Goal: Task Accomplishment & Management: Use online tool/utility

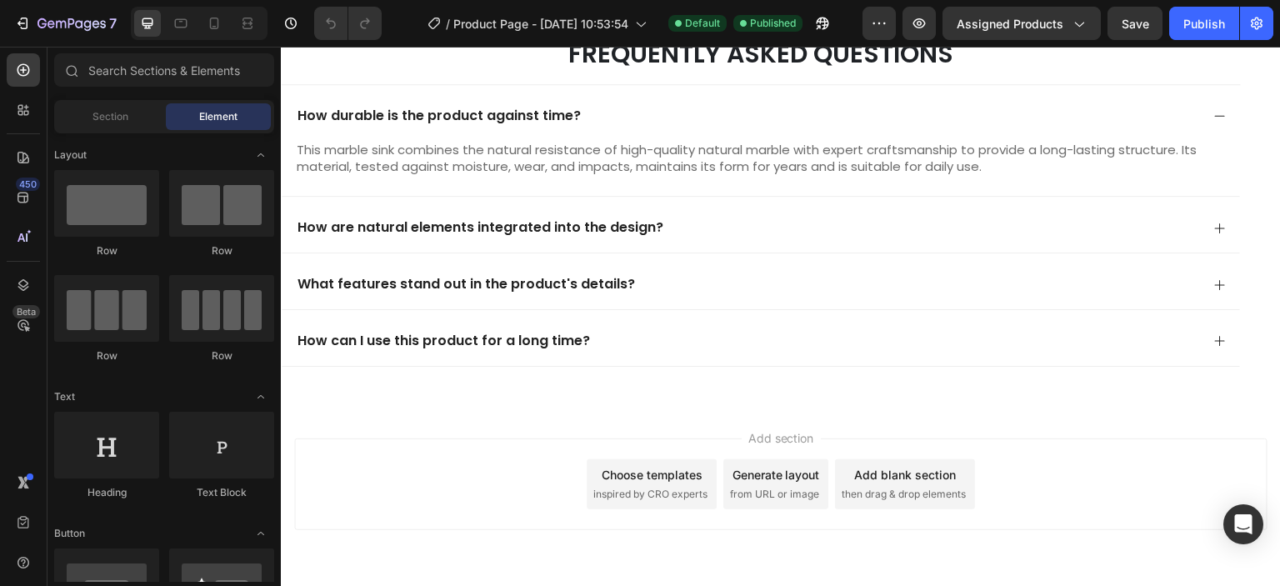
scroll to position [3018, 0]
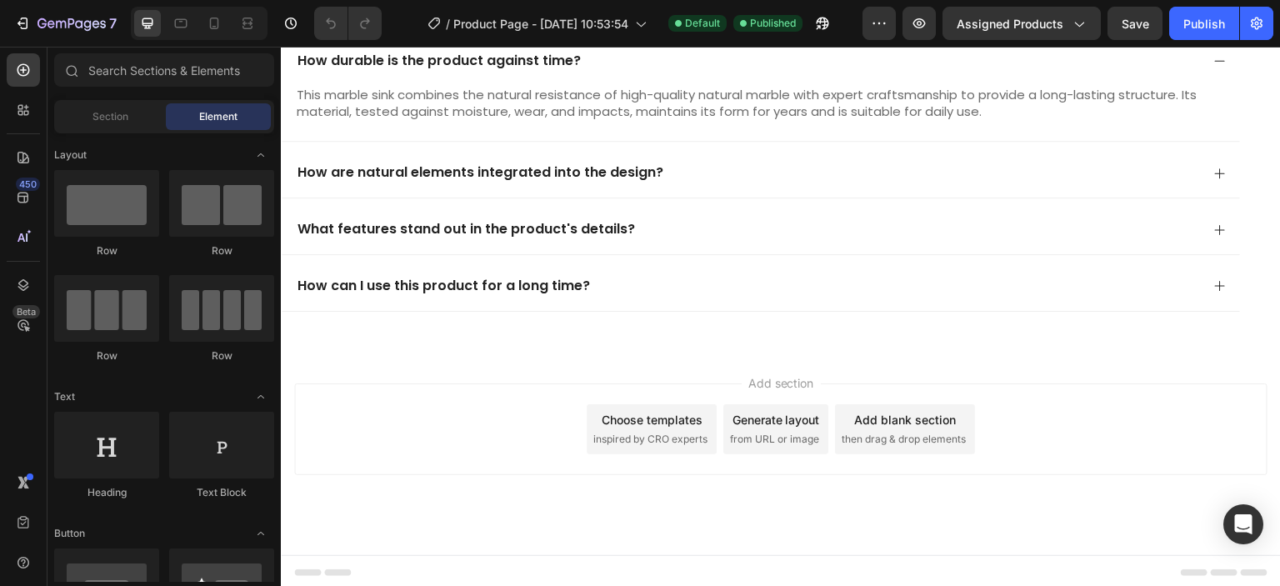
click at [784, 374] on span "Add section" at bounding box center [781, 383] width 79 height 18
click at [789, 422] on div "Generate layout" at bounding box center [777, 420] width 88 height 18
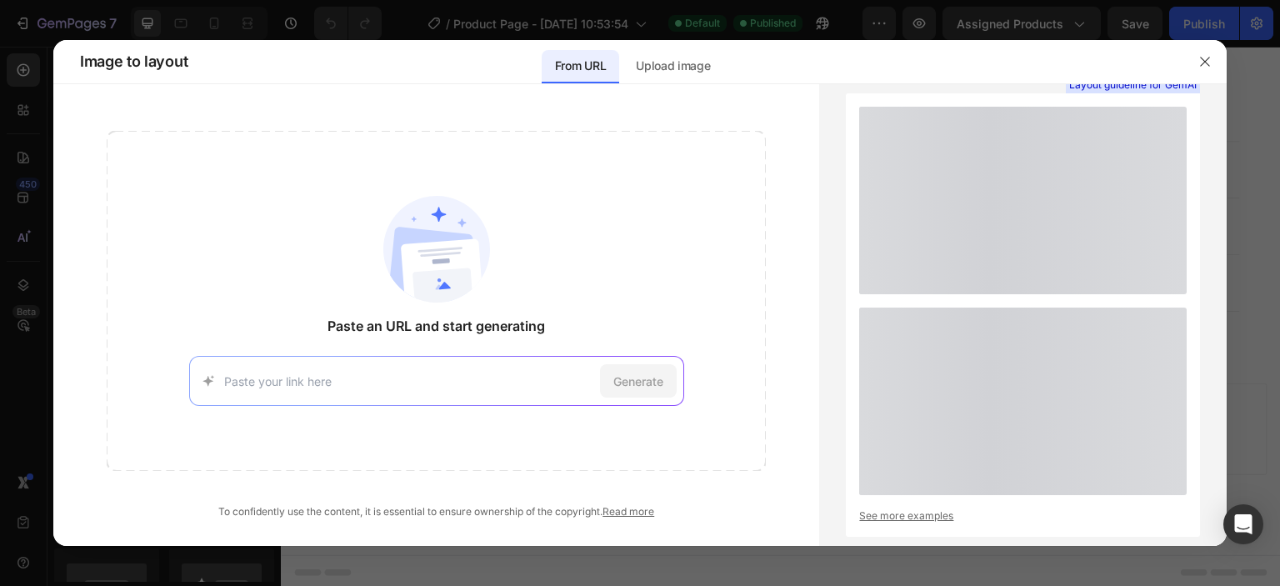
click at [1221, 52] on div at bounding box center [1205, 61] width 43 height 43
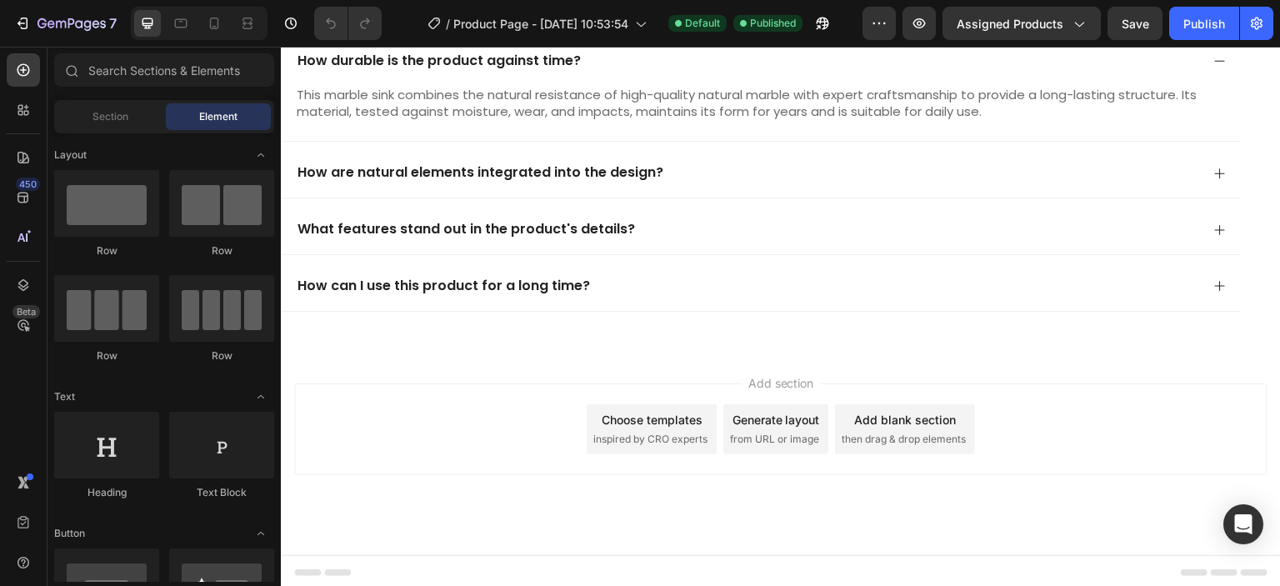
click at [921, 428] on div "Add blank section then drag & drop elements" at bounding box center [905, 429] width 140 height 50
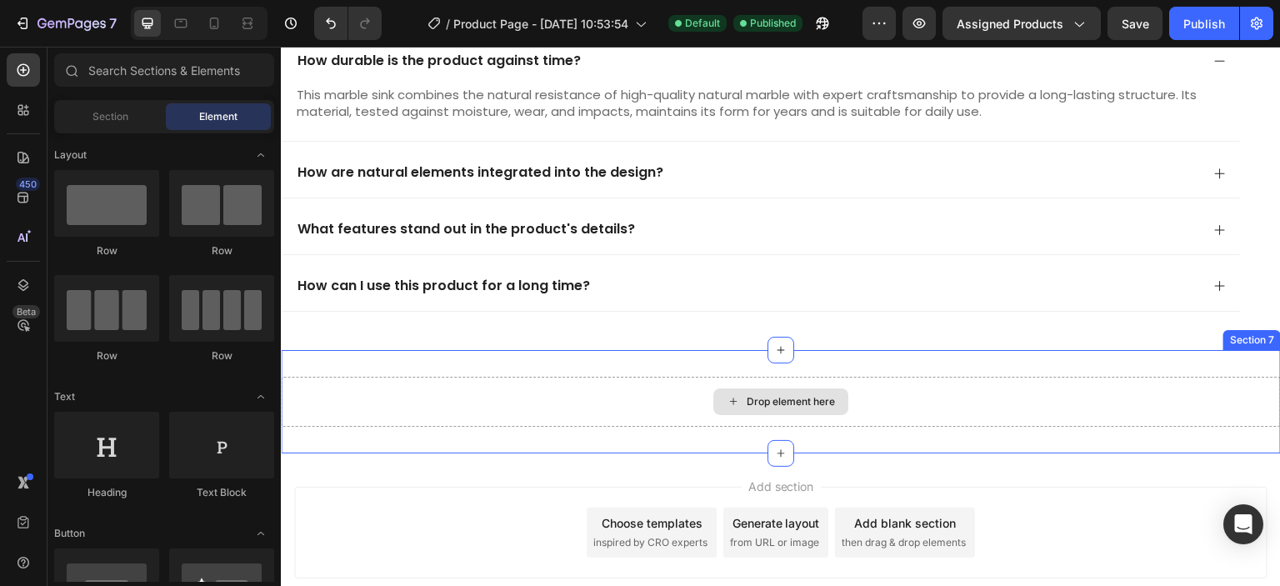
click at [797, 403] on div "Drop element here" at bounding box center [791, 401] width 88 height 13
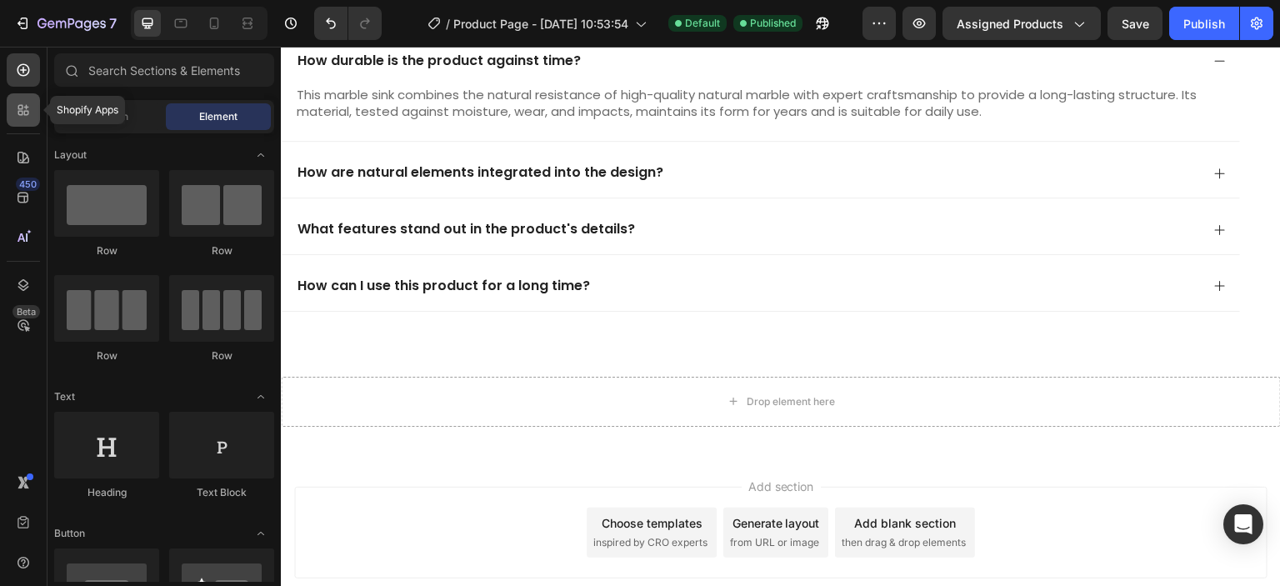
click at [19, 109] on icon at bounding box center [20, 107] width 5 height 5
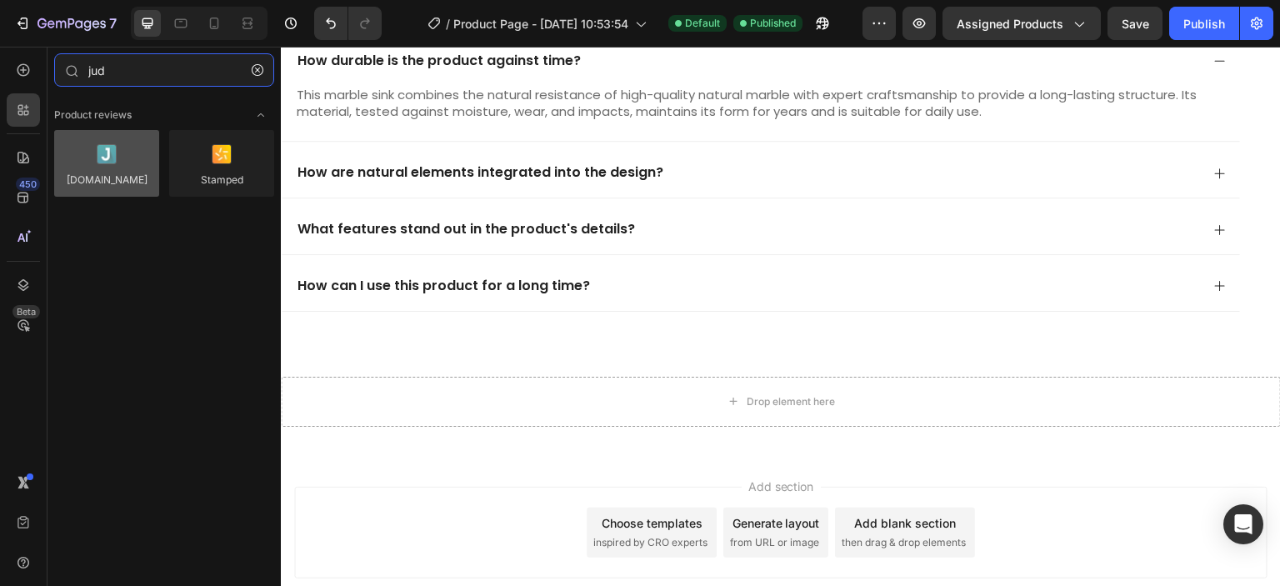
type input "jud"
click at [108, 152] on div at bounding box center [106, 163] width 105 height 67
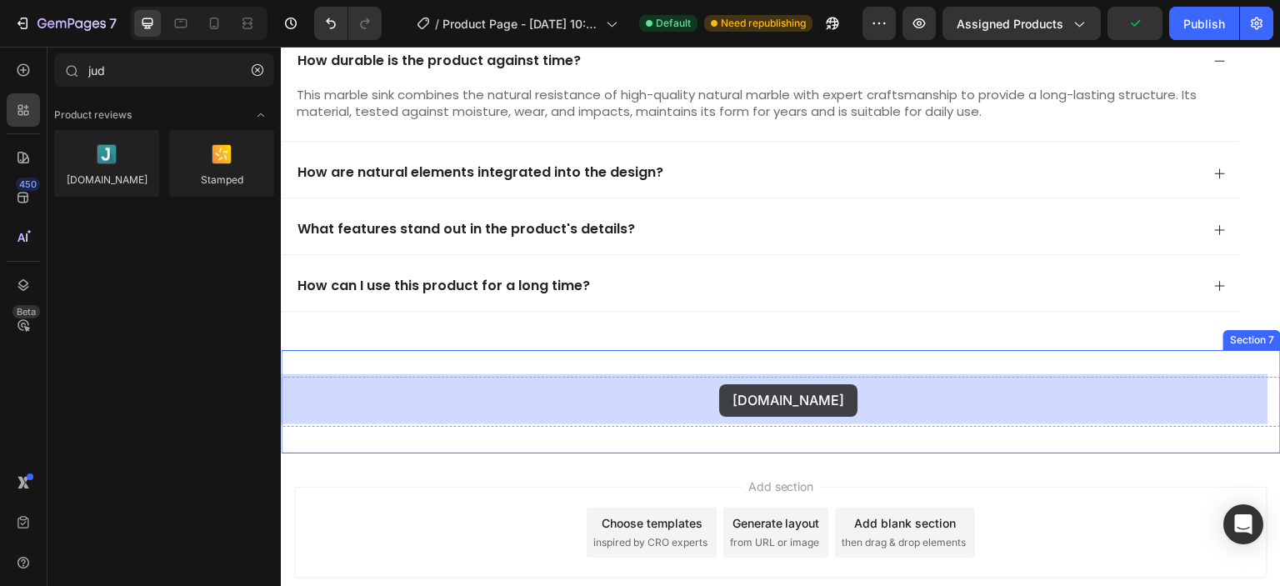
drag, startPoint x: 378, startPoint y: 208, endPoint x: 719, endPoint y: 384, distance: 383.6
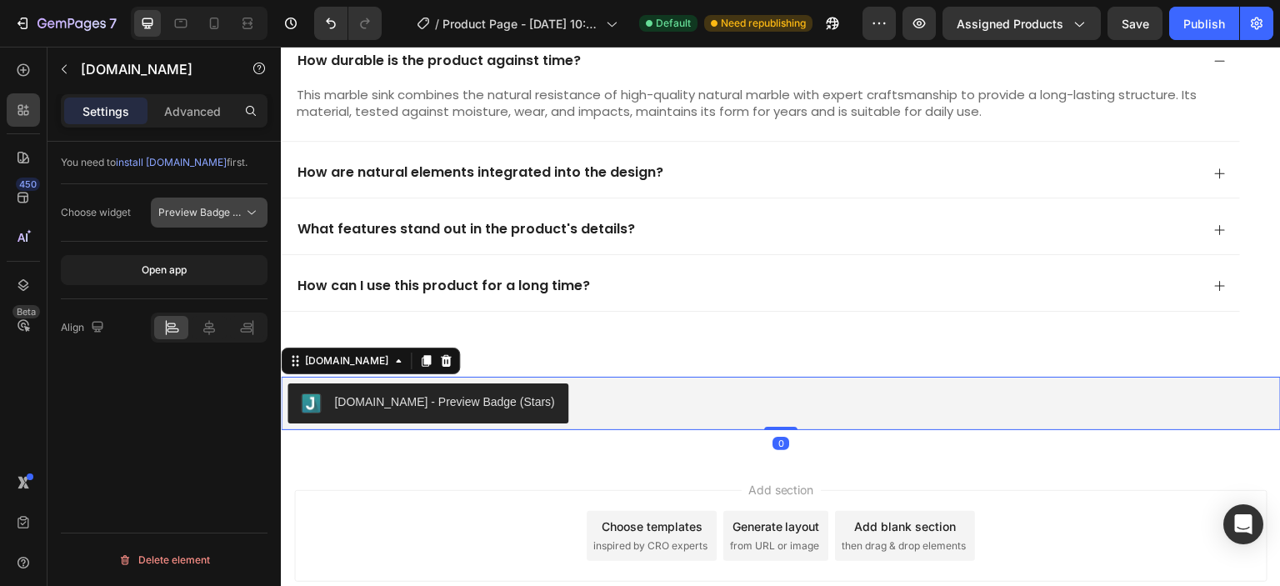
click at [213, 219] on div "Preview Badge (Stars)" at bounding box center [209, 212] width 102 height 17
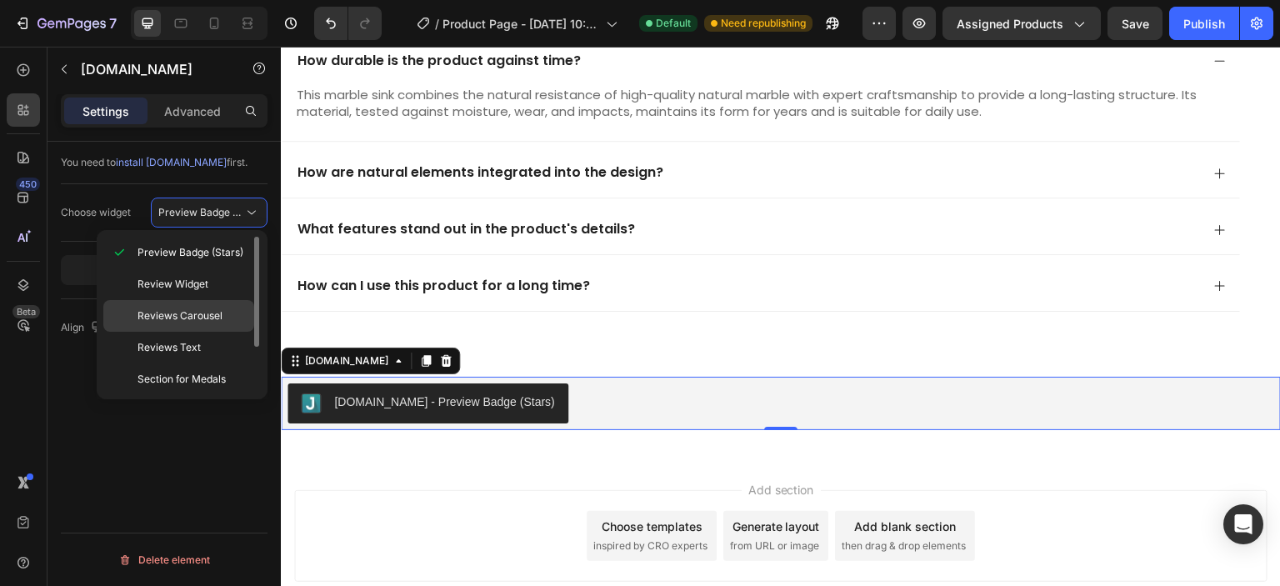
click at [233, 303] on div "Reviews Carousel" at bounding box center [178, 316] width 151 height 32
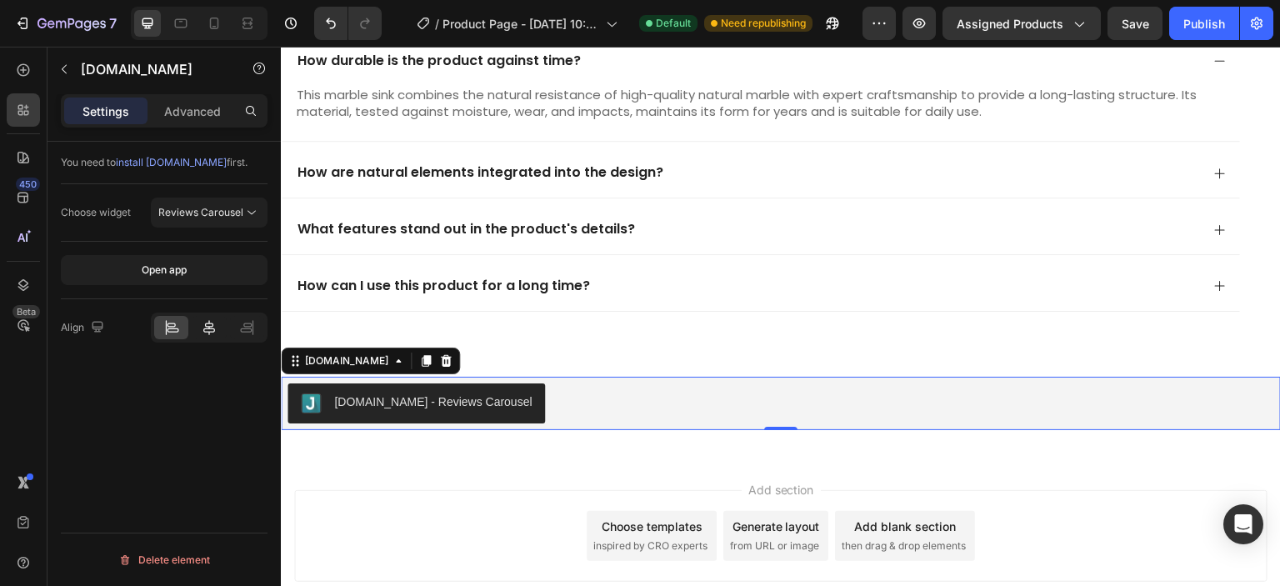
click at [210, 327] on icon at bounding box center [209, 327] width 17 height 17
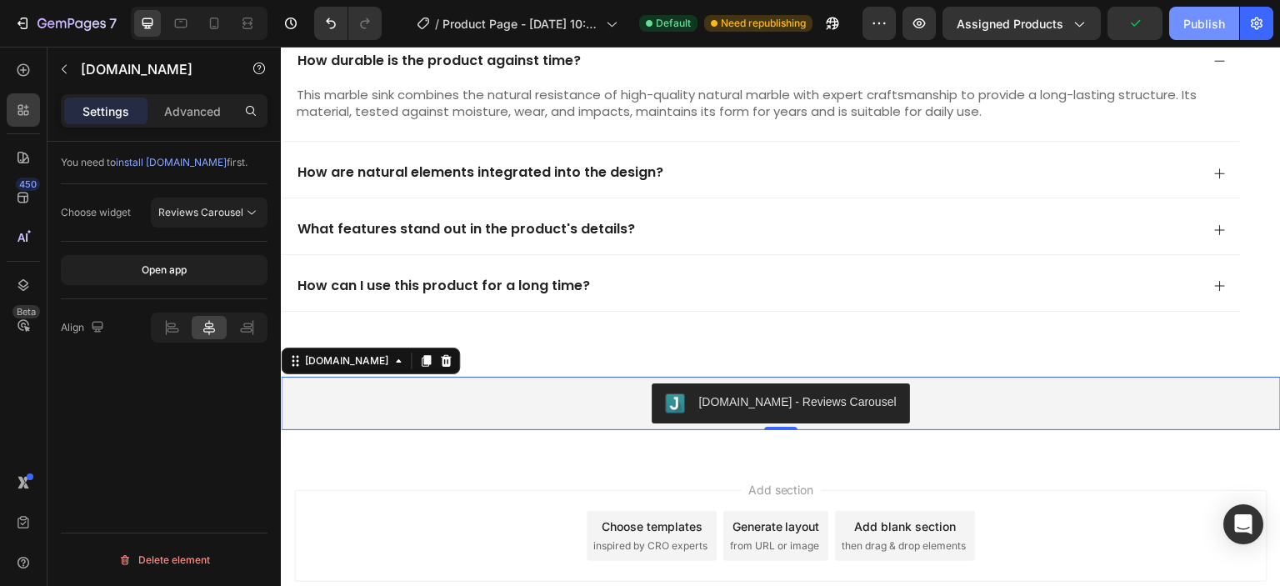
click at [1205, 23] on div "Publish" at bounding box center [1205, 24] width 42 height 18
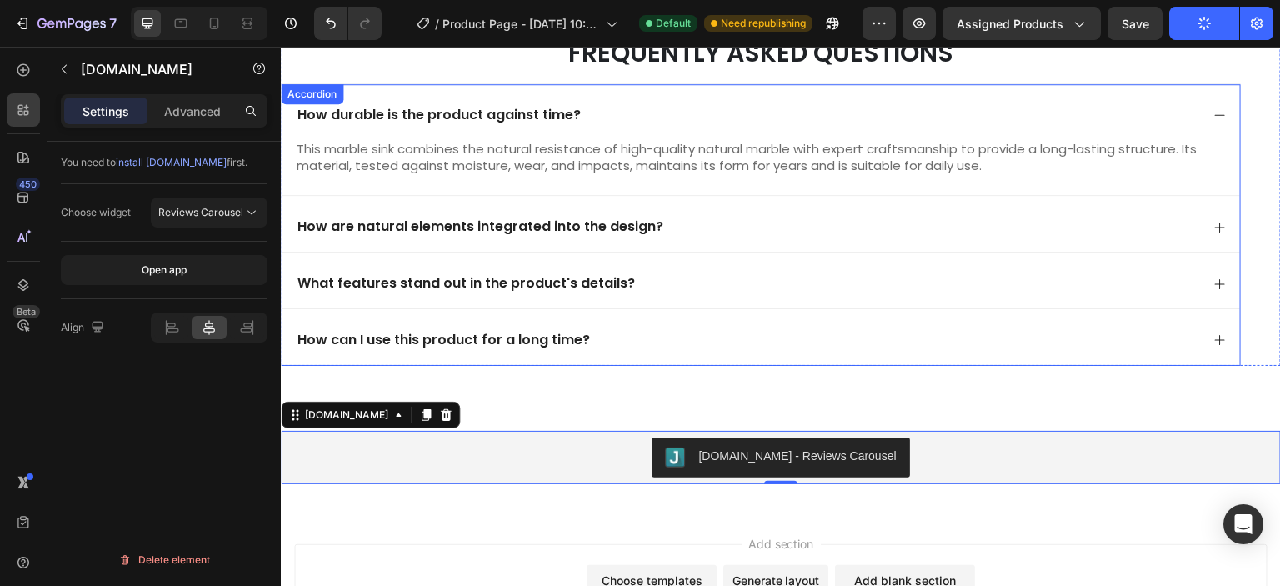
scroll to position [2934, 0]
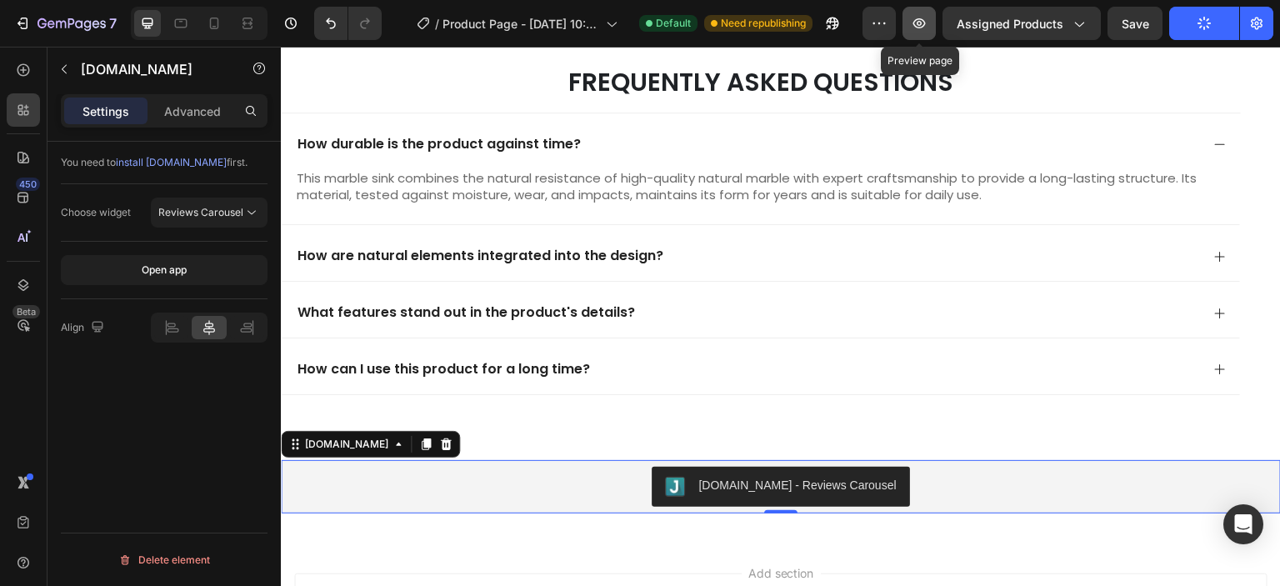
click at [933, 28] on button "button" at bounding box center [919, 23] width 33 height 33
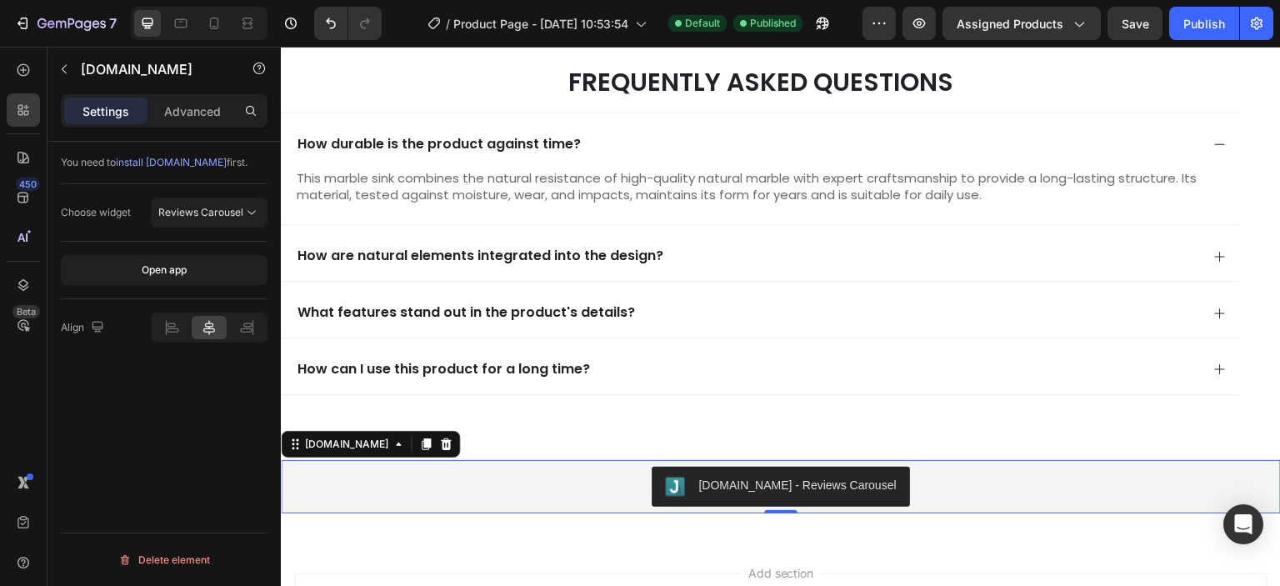
click at [896, 486] on div "[DOMAIN_NAME] - Reviews Carousel" at bounding box center [781, 487] width 987 height 40
click at [219, 216] on span "Reviews Carousel" at bounding box center [200, 212] width 85 height 13
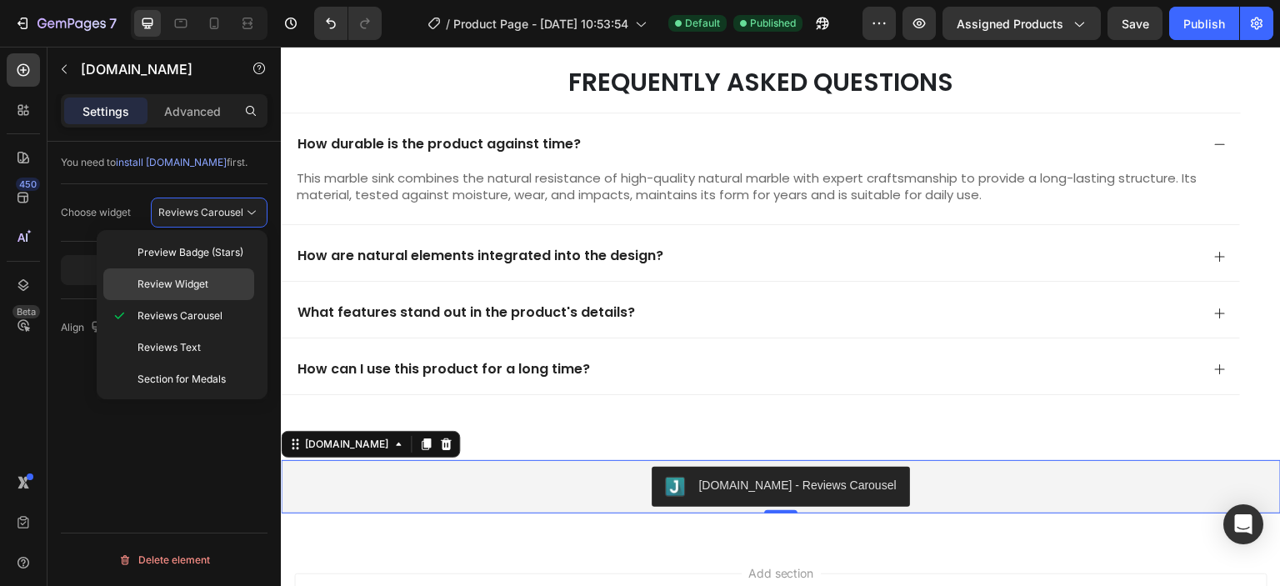
click at [217, 275] on div "Review Widget" at bounding box center [178, 284] width 151 height 32
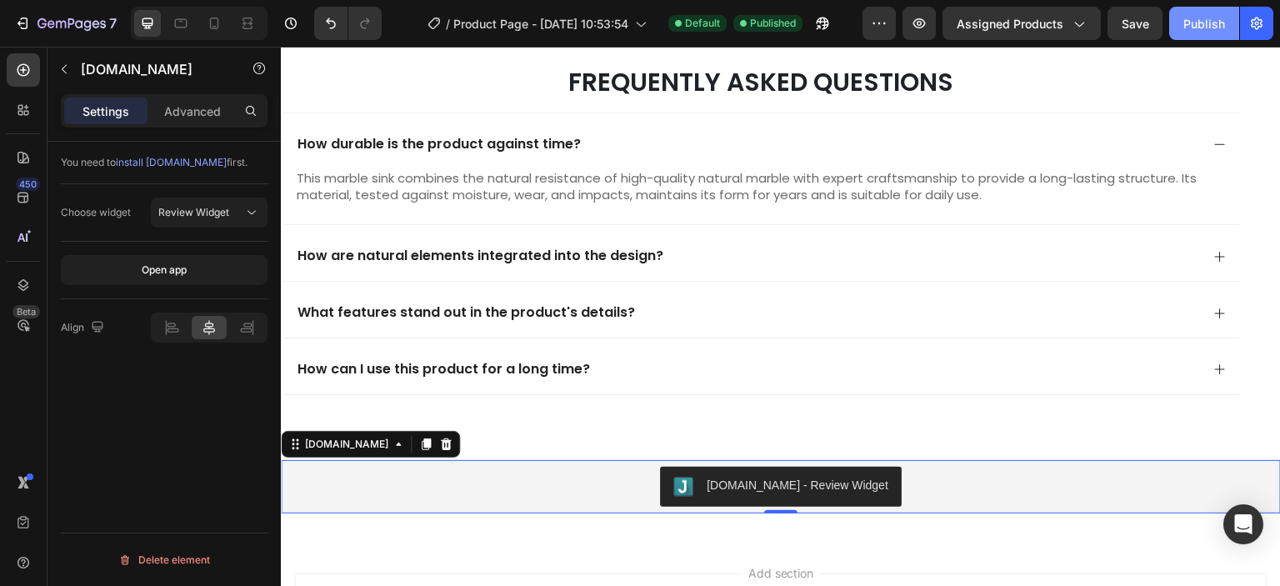
click at [1185, 9] on button "Publish" at bounding box center [1205, 23] width 70 height 33
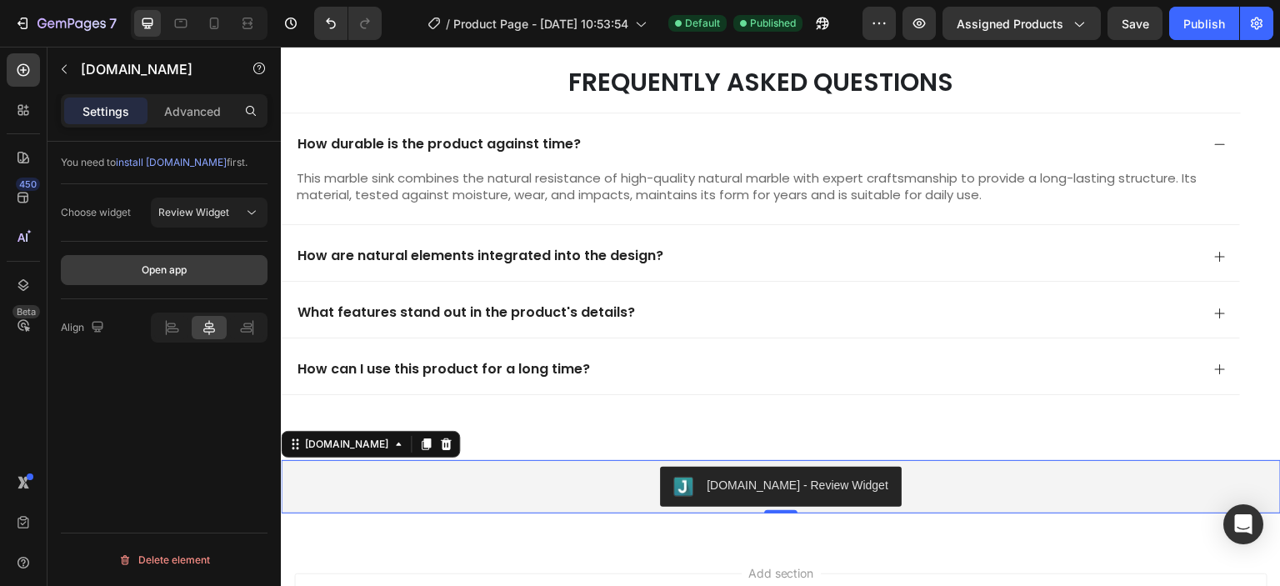
click at [186, 263] on div "Open app" at bounding box center [164, 270] width 45 height 15
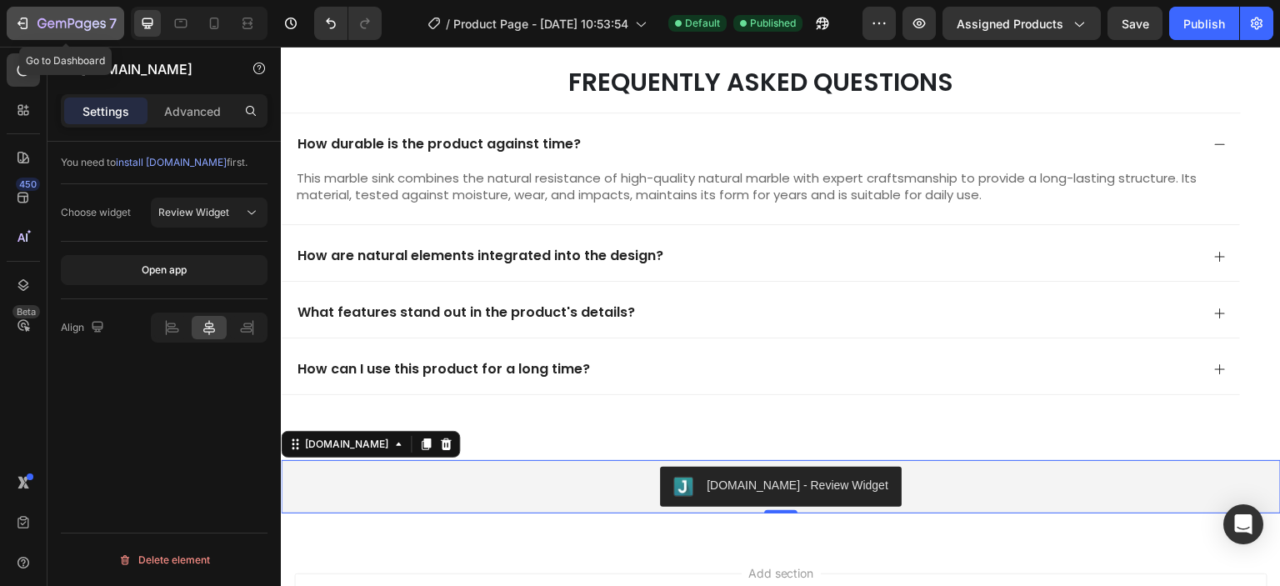
click at [24, 24] on icon "button" at bounding box center [22, 23] width 17 height 17
